Goal: Navigation & Orientation: Find specific page/section

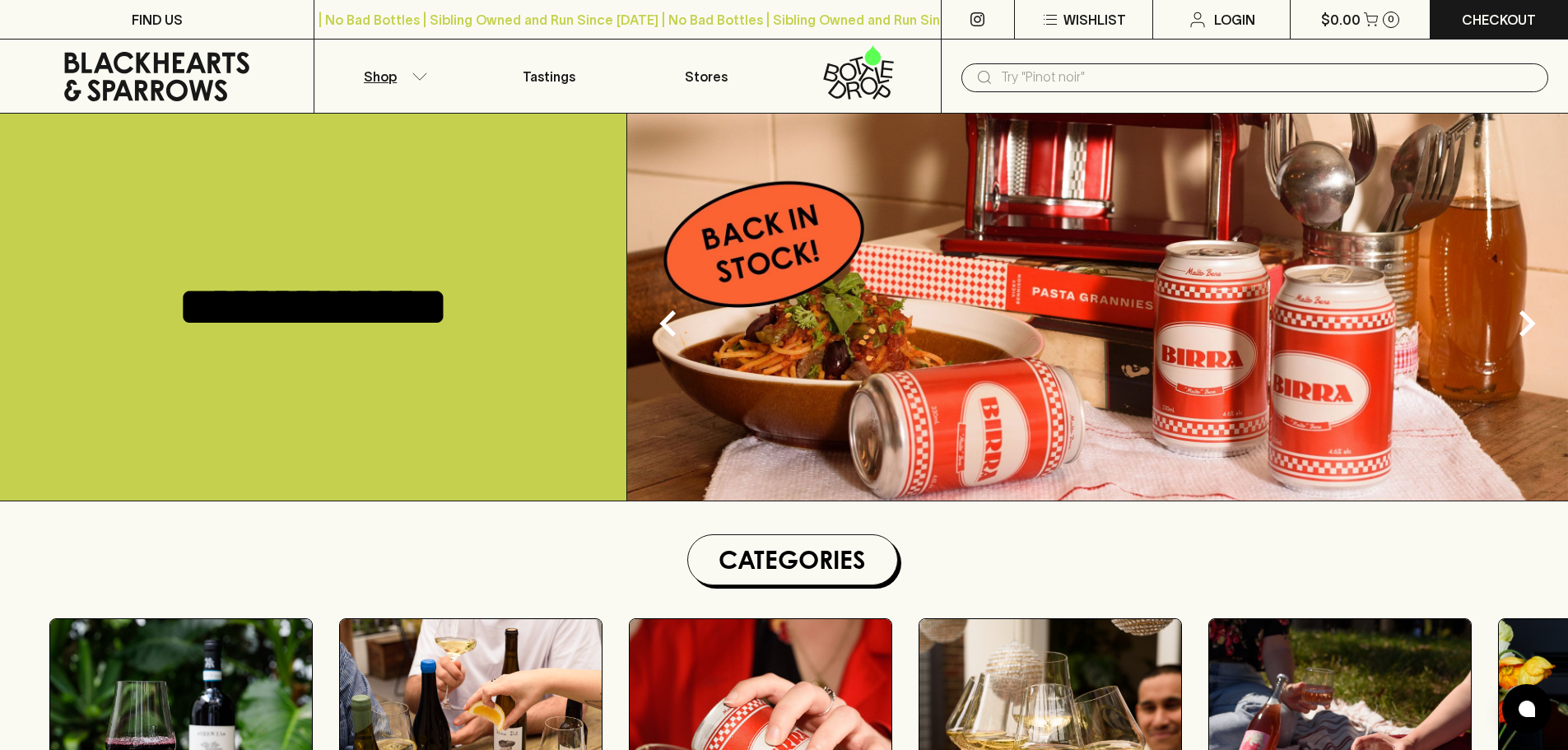
click at [421, 84] on button "Shop" at bounding box center [392, 76] width 156 height 73
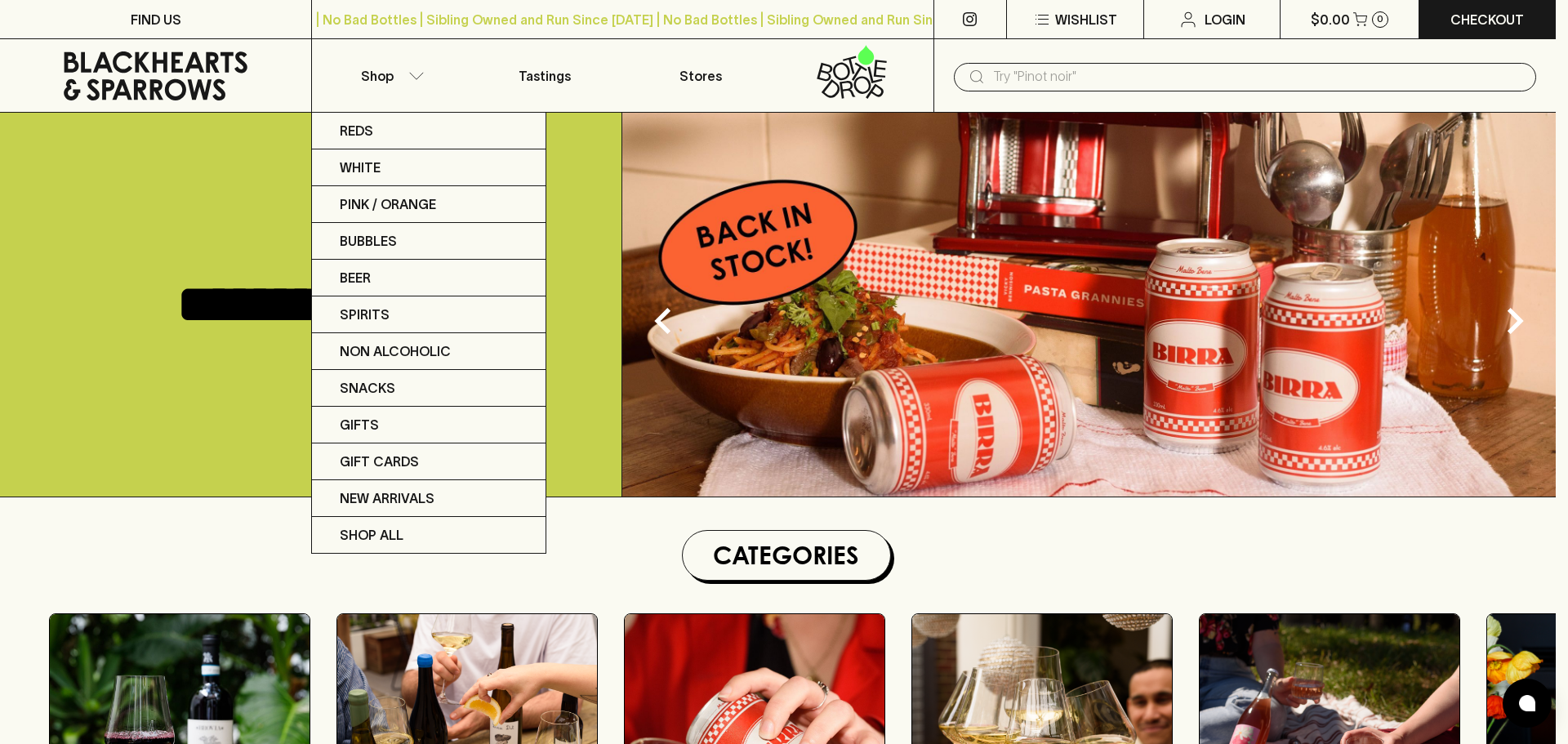
click at [678, 59] on div at bounding box center [784, 372] width 1568 height 744
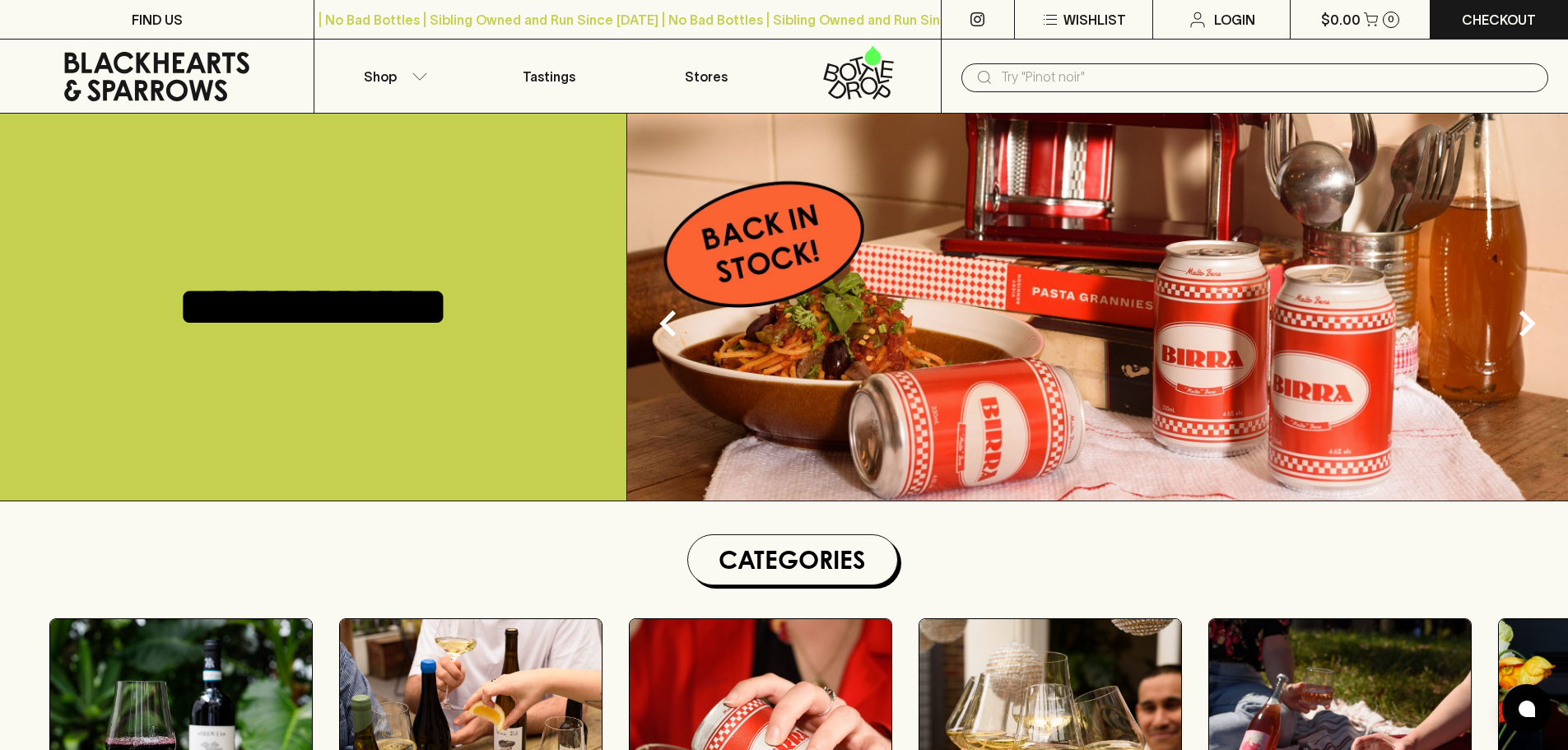
click at [710, 83] on div "Reds White Pink / Orange Bubbles Beer Spirits Non Alcoholic Snacks Gifts Gift C…" at bounding box center [784, 375] width 1568 height 750
click at [705, 78] on p "Stores" at bounding box center [706, 76] width 43 height 20
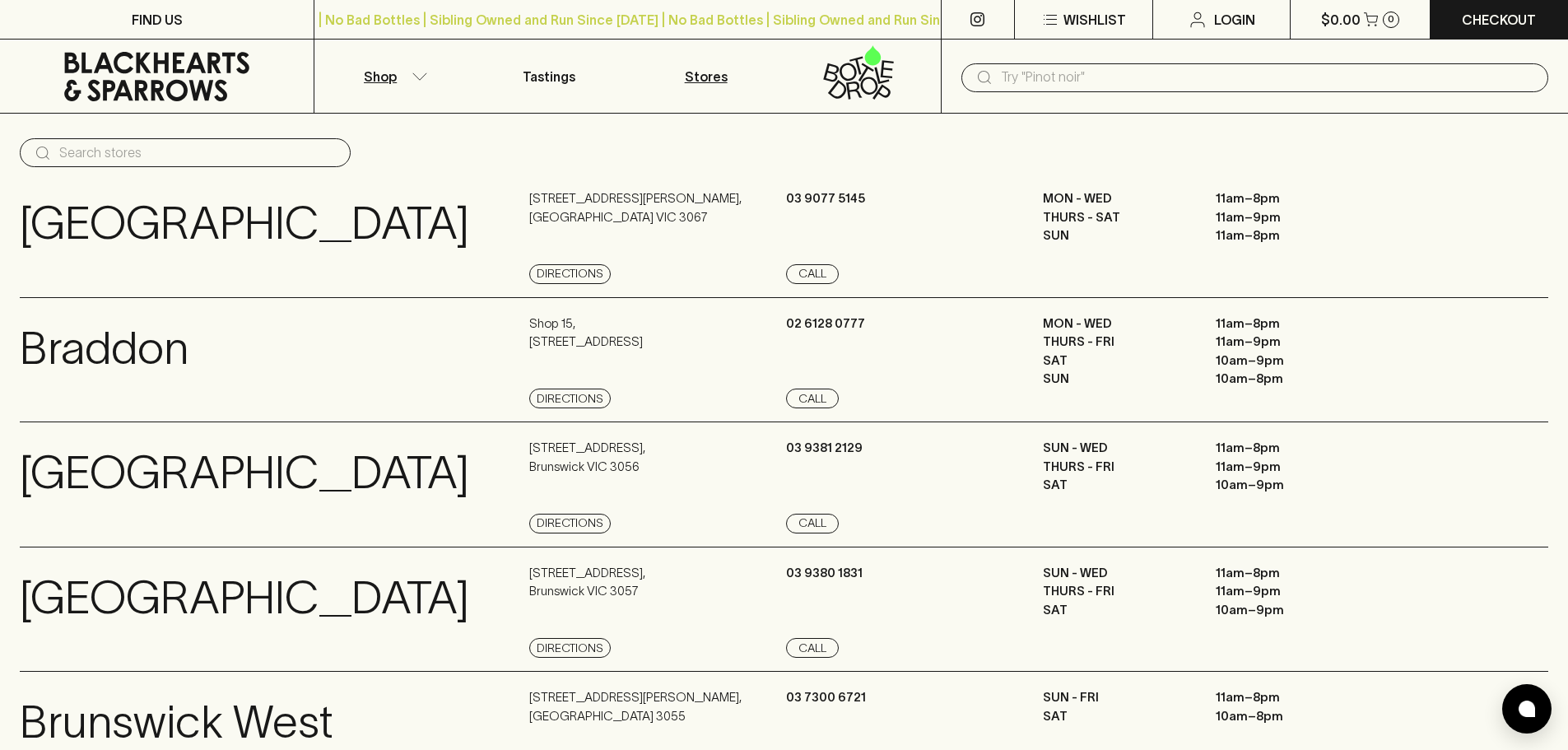
click at [417, 85] on button "Shop" at bounding box center [392, 76] width 156 height 73
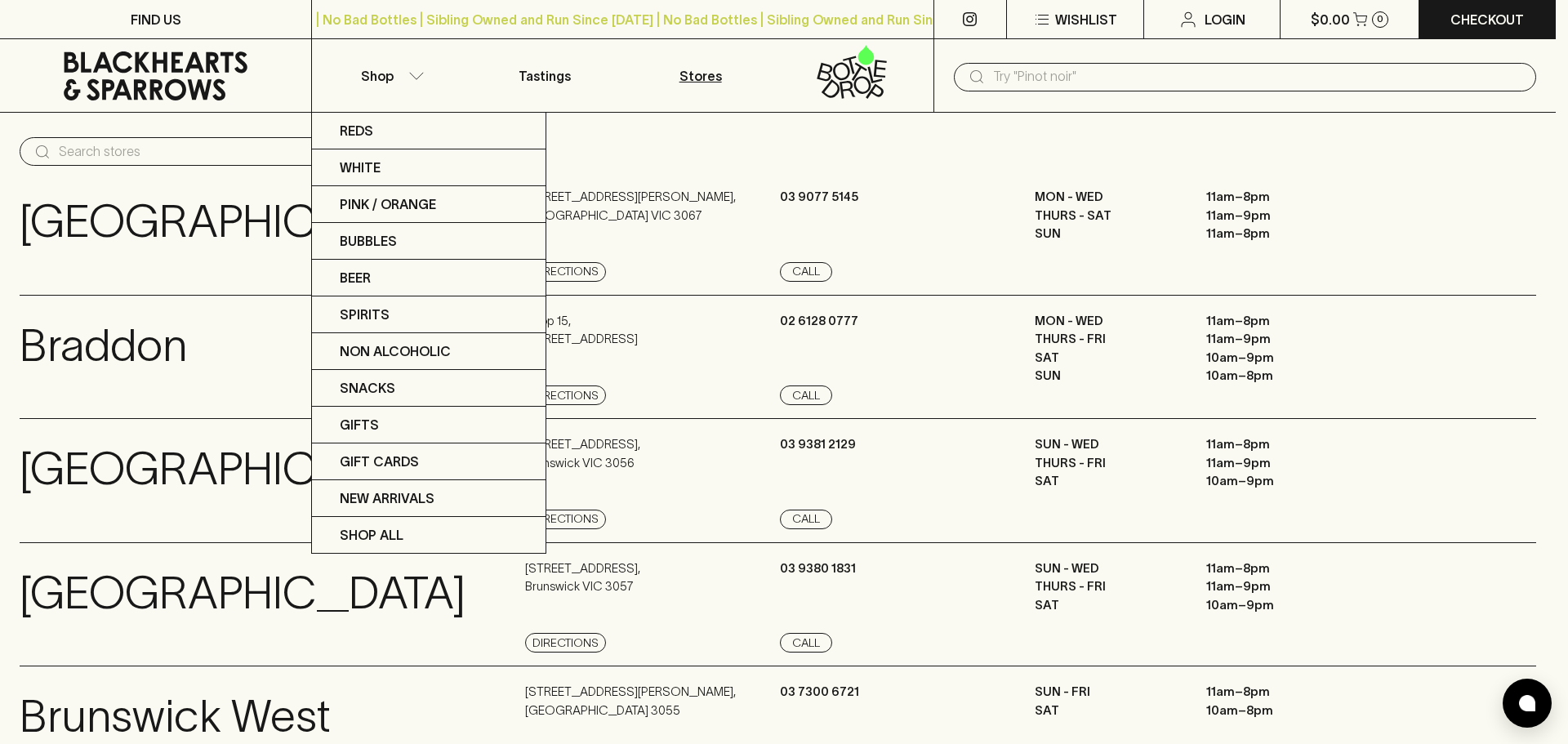
click at [194, 71] on div at bounding box center [784, 372] width 1568 height 744
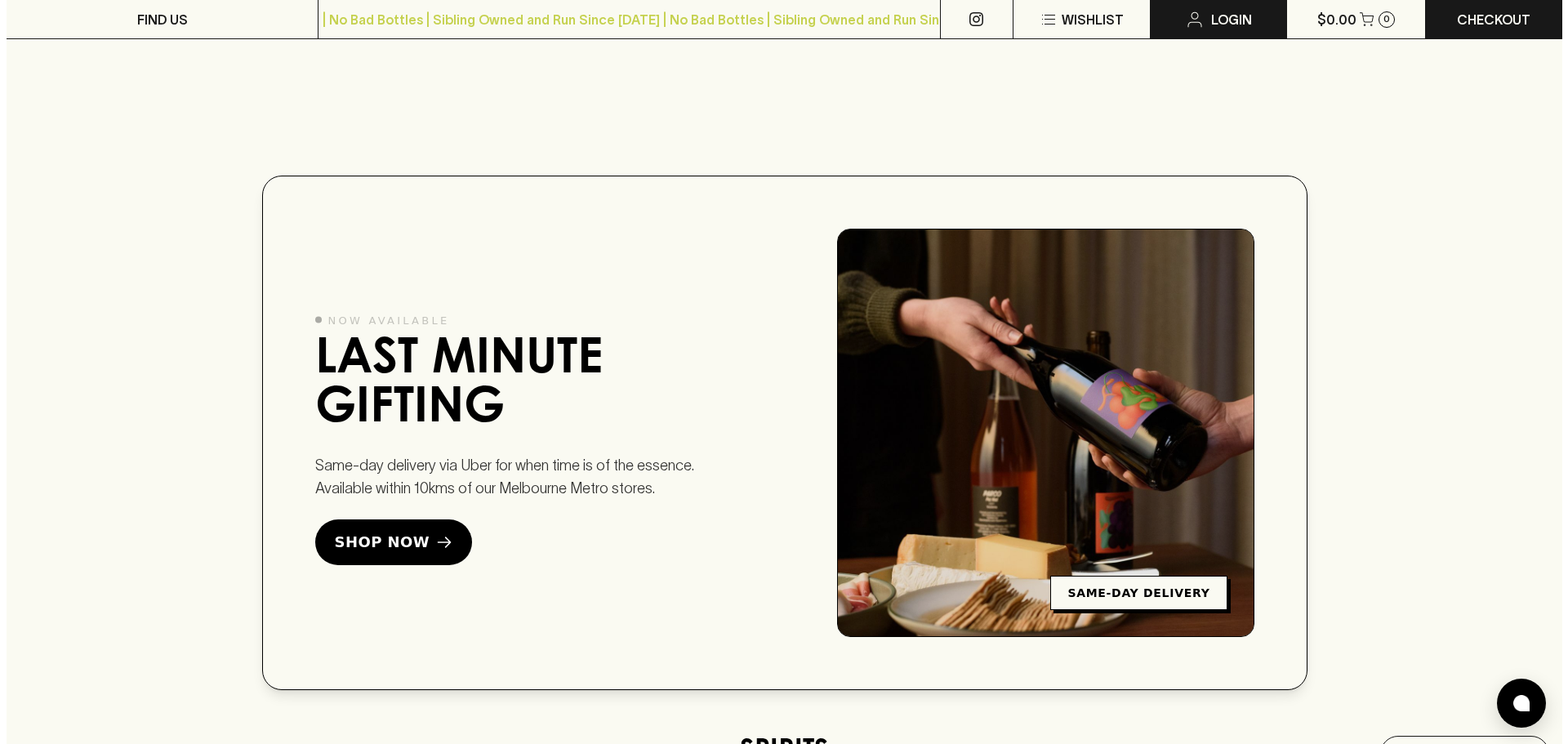
scroll to position [2367, 0]
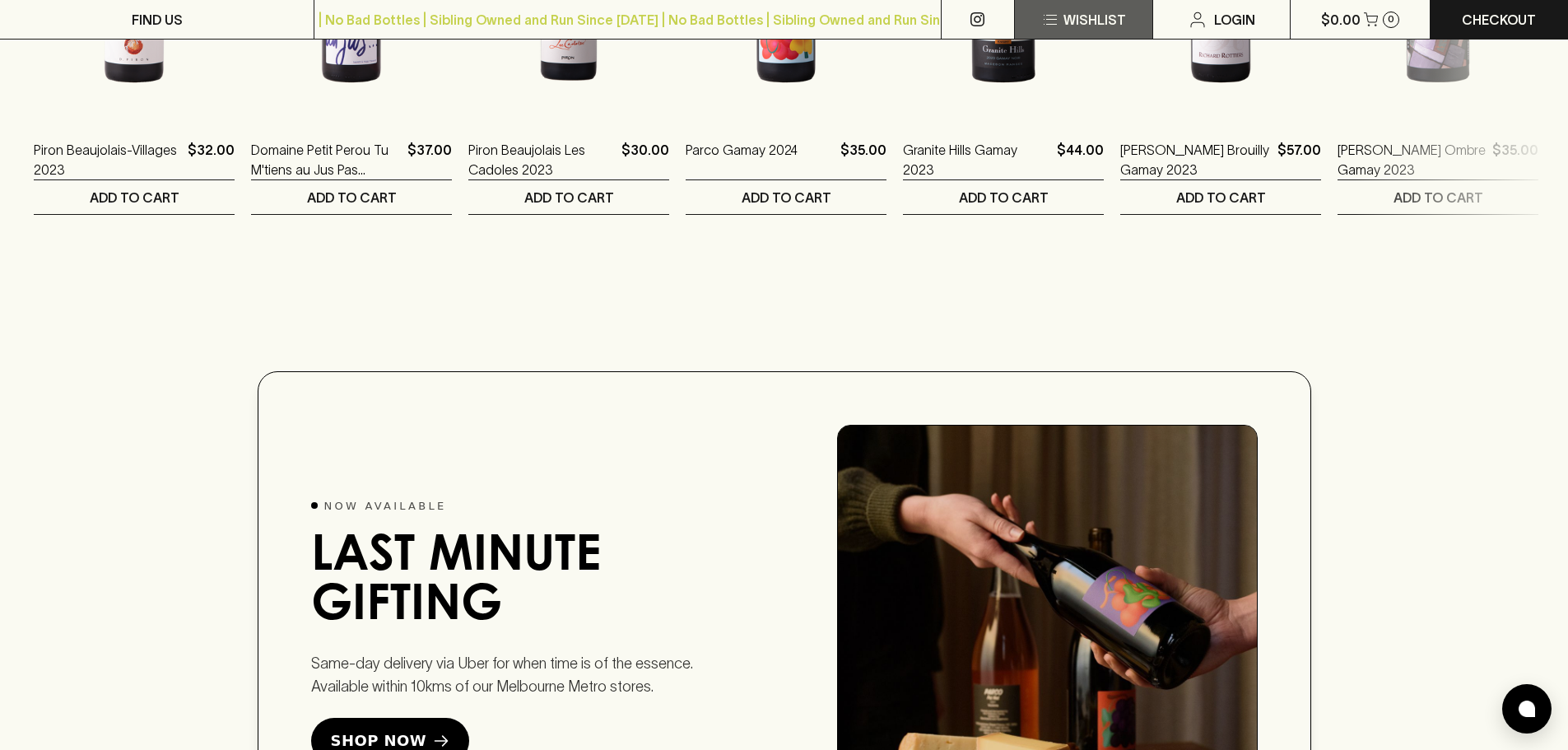
click at [1107, 25] on p "Wishlist" at bounding box center [1094, 20] width 62 height 20
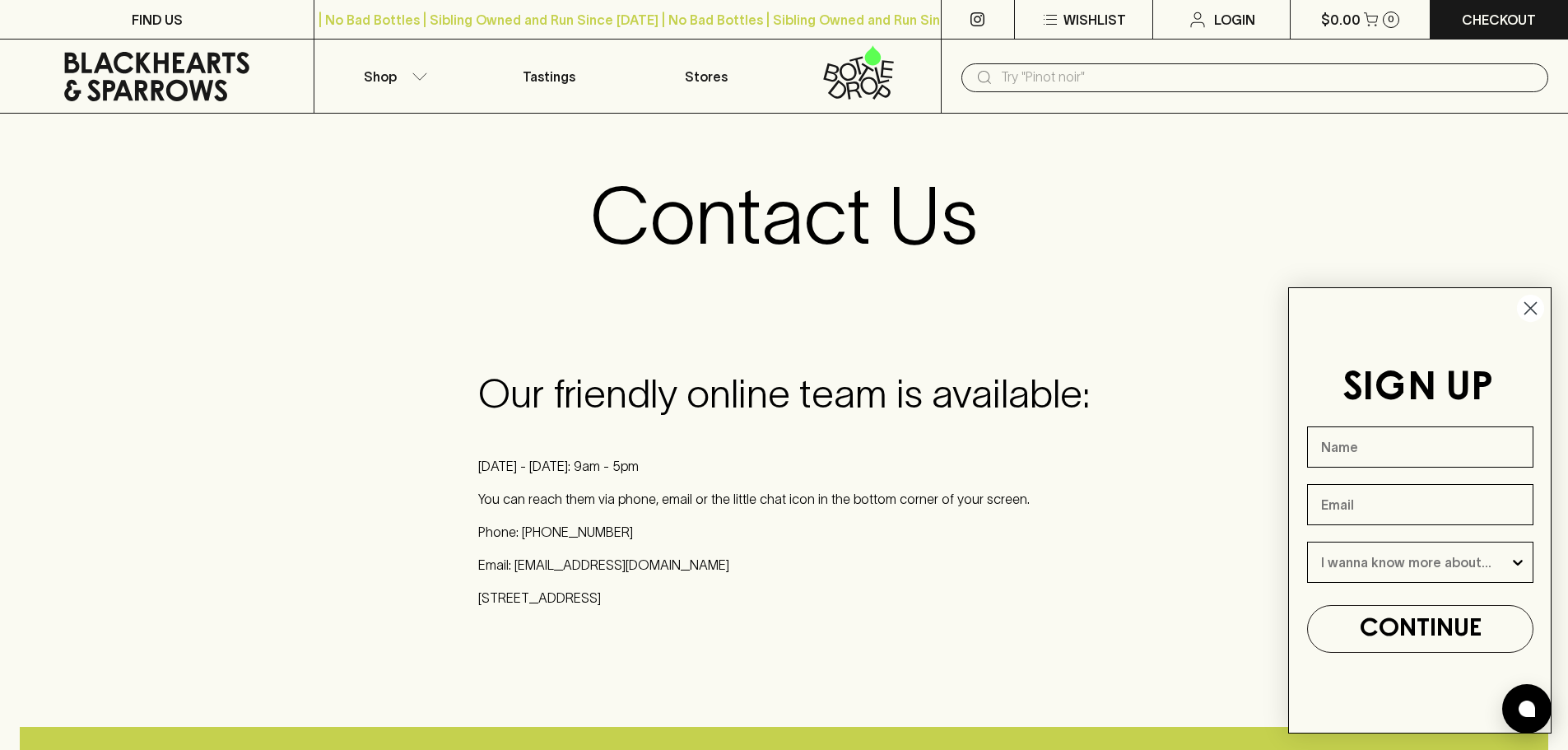
drag, startPoint x: 1526, startPoint y: 305, endPoint x: 1462, endPoint y: 305, distance: 64.0
click at [1527, 305] on icon "Close dialog" at bounding box center [1530, 308] width 29 height 29
